Goal: Find specific page/section: Find specific page/section

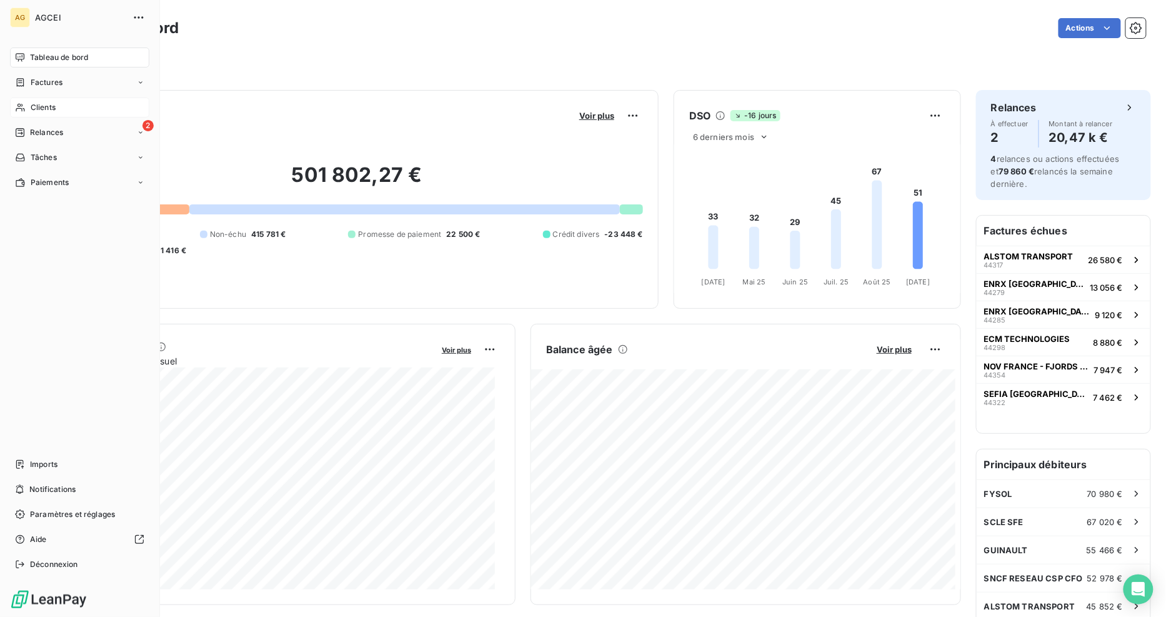
click at [51, 104] on span "Clients" at bounding box center [43, 107] width 25 height 11
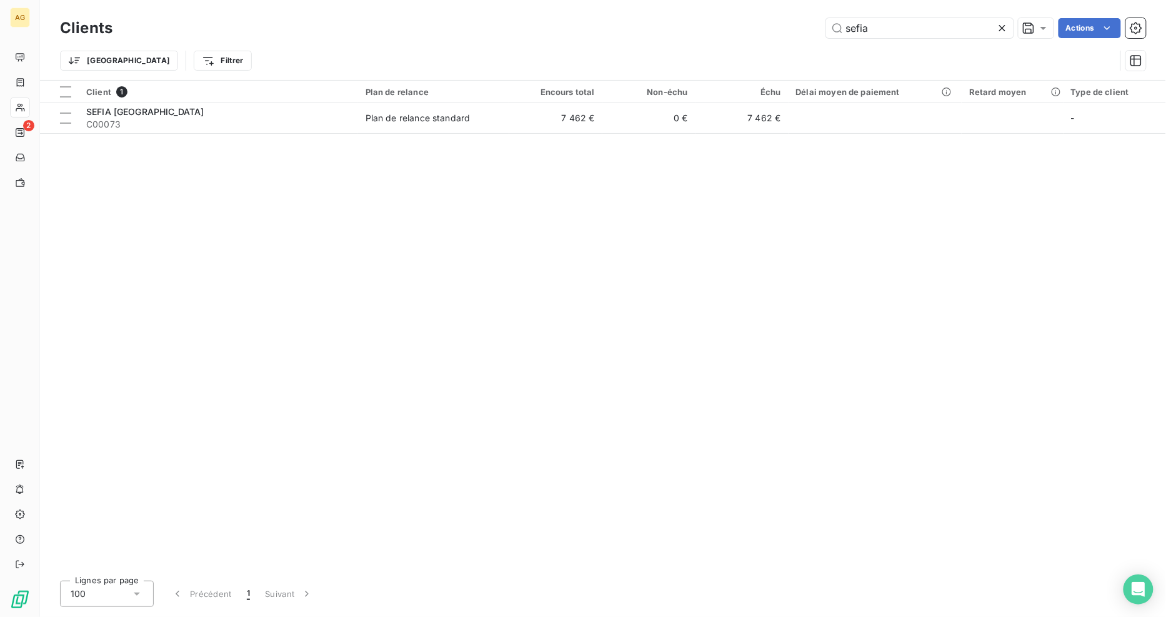
drag, startPoint x: 881, startPoint y: 25, endPoint x: 729, endPoint y: 22, distance: 152.5
click at [735, 26] on div "sefia Actions" at bounding box center [636, 28] width 1019 height 20
type input "taes"
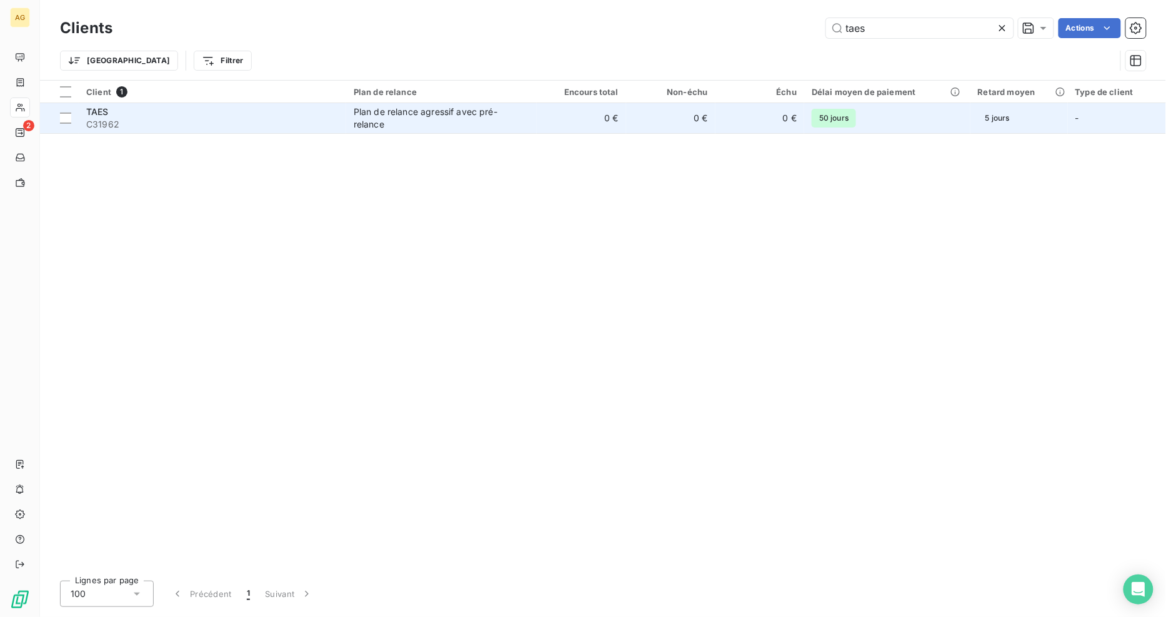
click at [469, 122] on div "Plan de relance agressif avec pré-relance" at bounding box center [432, 118] width 156 height 25
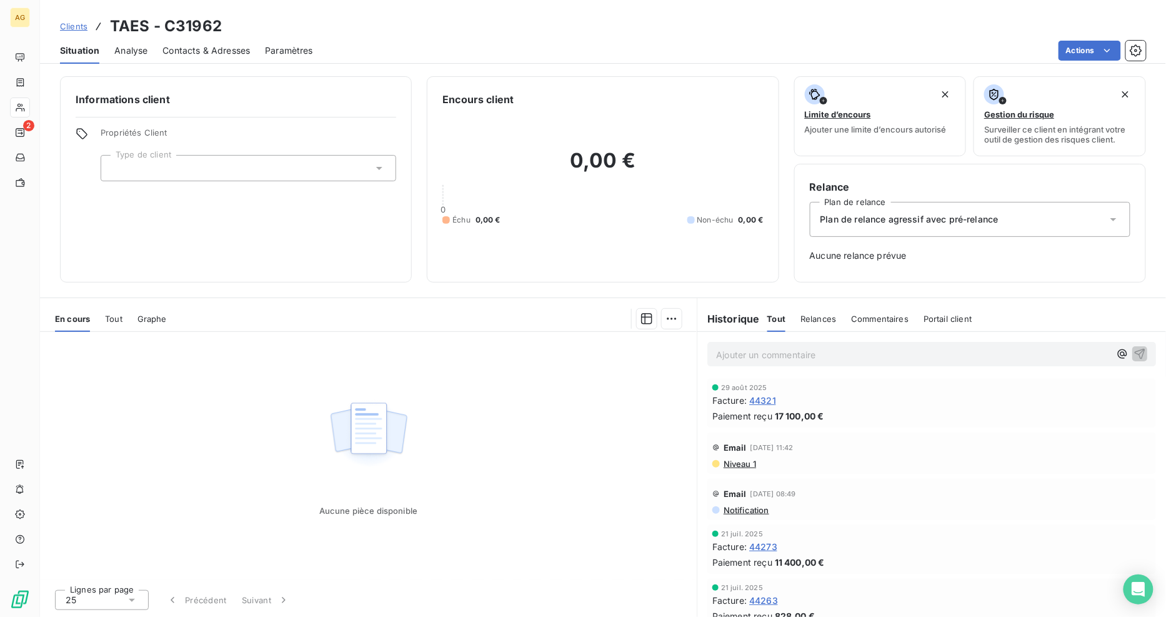
click at [142, 50] on span "Analyse" at bounding box center [130, 50] width 33 height 12
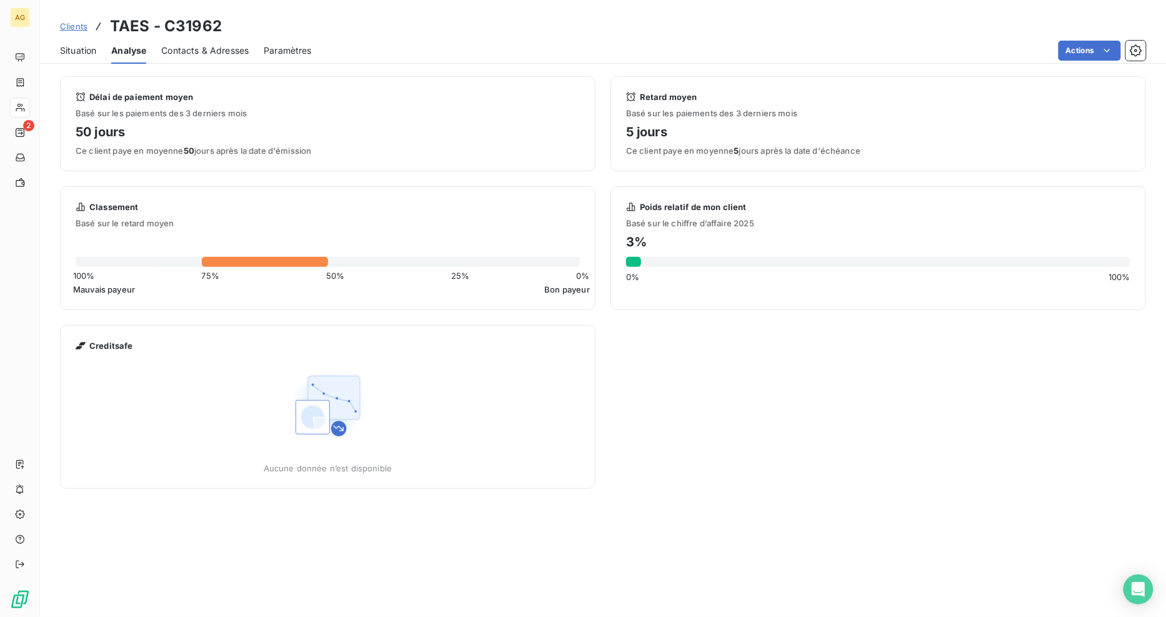
click at [226, 53] on span "Contacts & Adresses" at bounding box center [204, 50] width 87 height 12
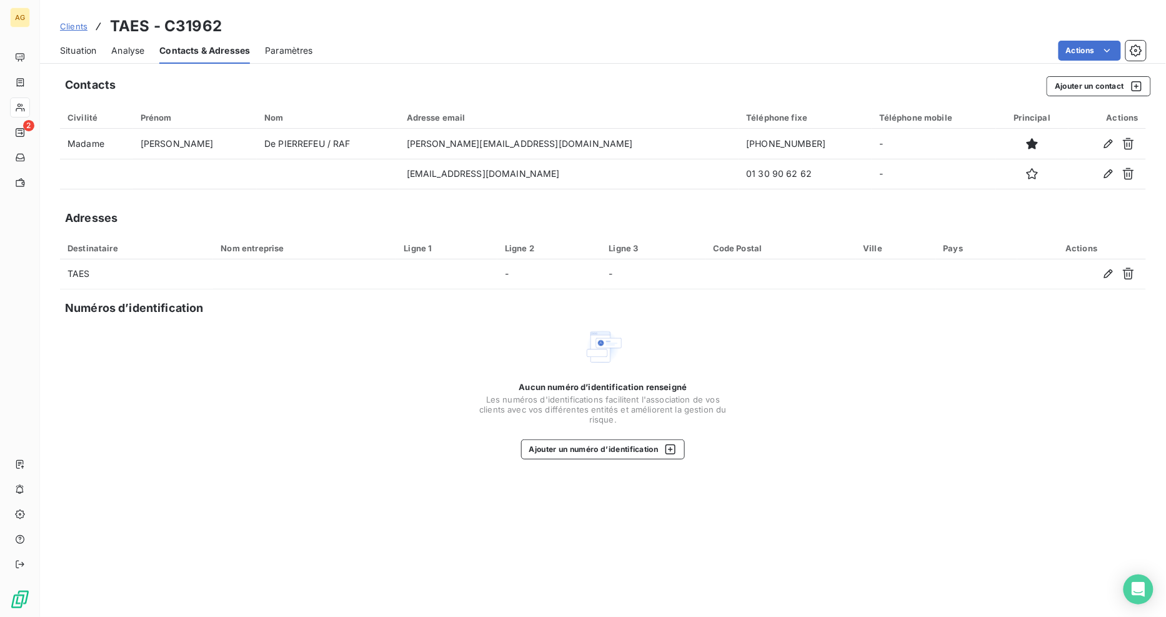
click at [275, 50] on span "Paramètres" at bounding box center [289, 50] width 48 height 12
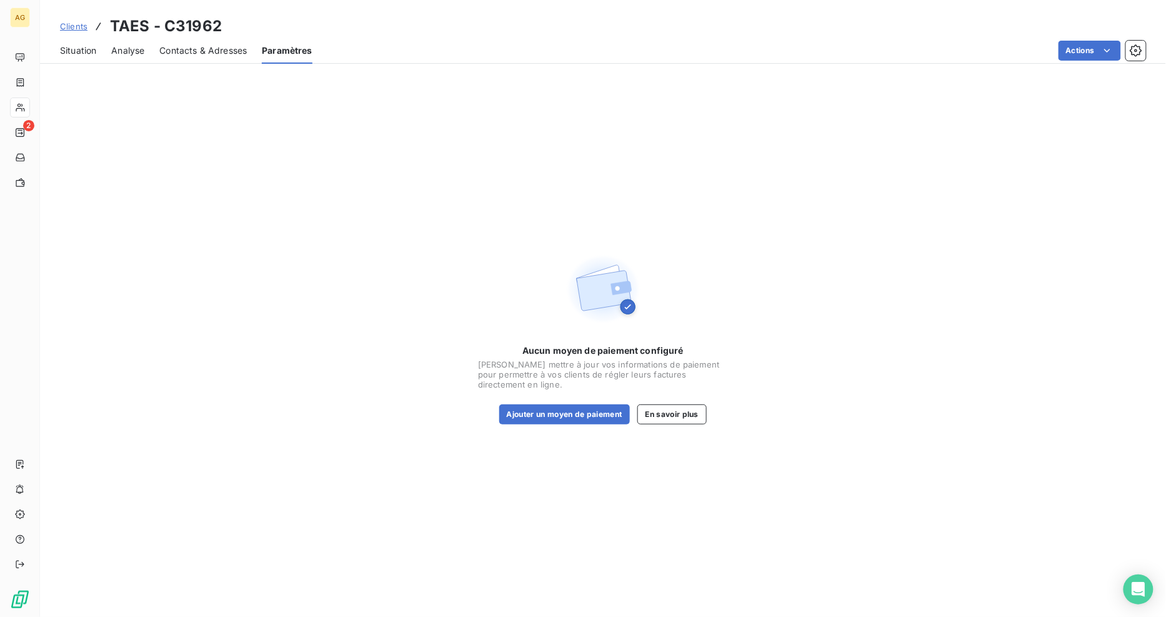
click at [209, 48] on span "Contacts & Adresses" at bounding box center [202, 50] width 87 height 12
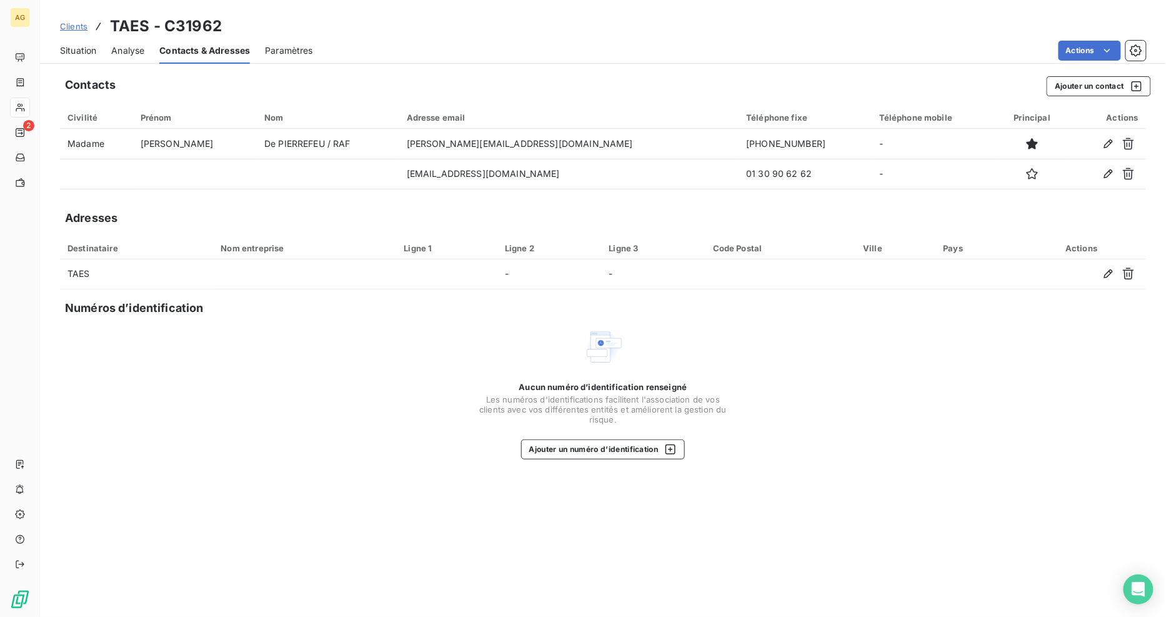
click at [128, 52] on span "Analyse" at bounding box center [127, 50] width 33 height 12
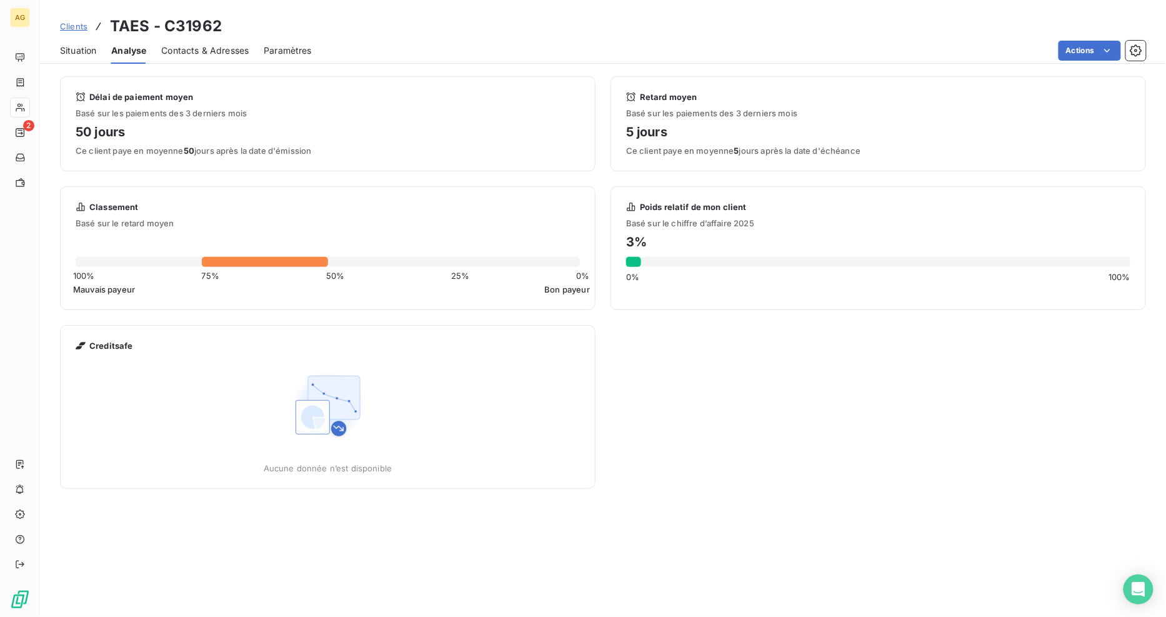
click at [81, 51] on span "Situation" at bounding box center [78, 50] width 36 height 12
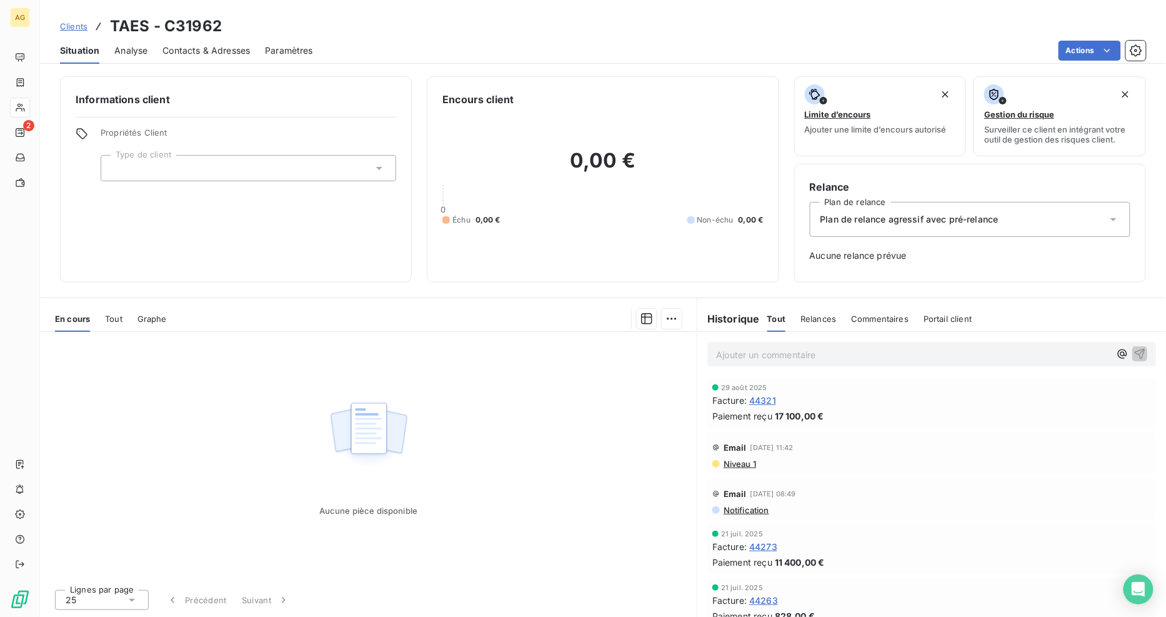
click at [116, 317] on span "Tout" at bounding box center [113, 319] width 17 height 10
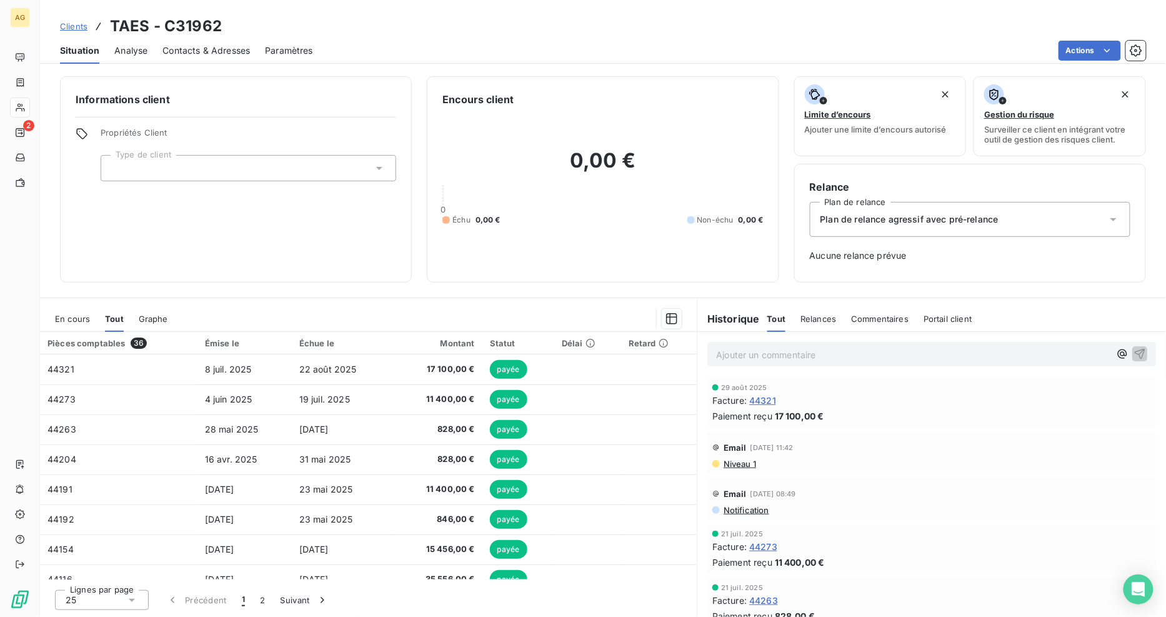
click at [157, 321] on span "Graphe" at bounding box center [153, 319] width 29 height 10
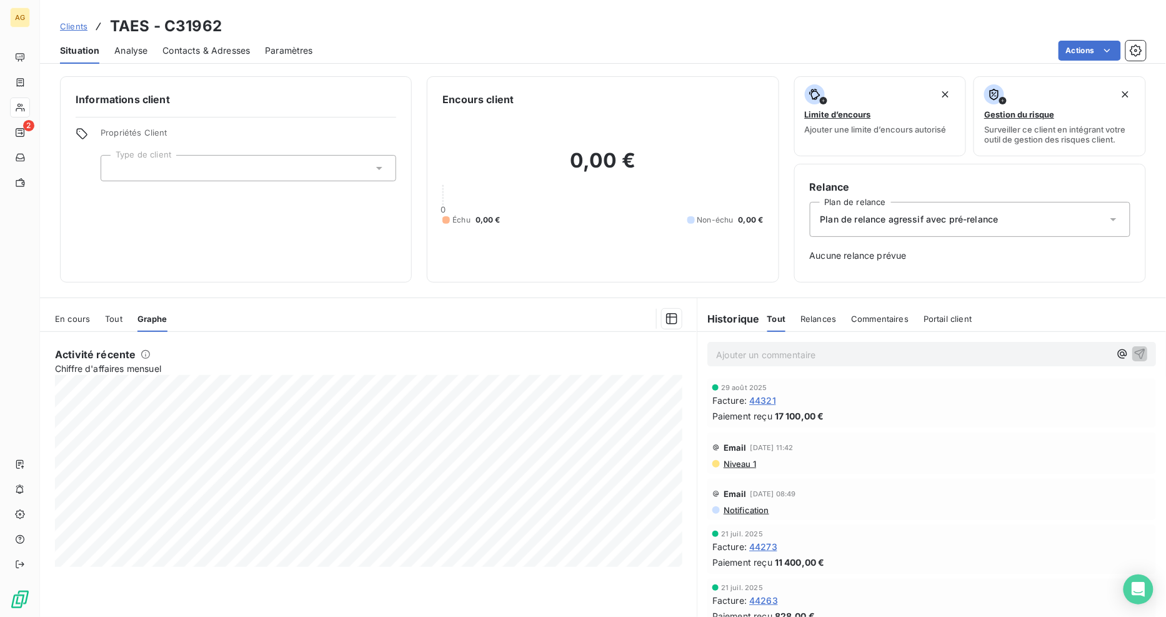
click at [117, 317] on span "Tout" at bounding box center [113, 319] width 17 height 10
